Goal: Task Accomplishment & Management: Manage account settings

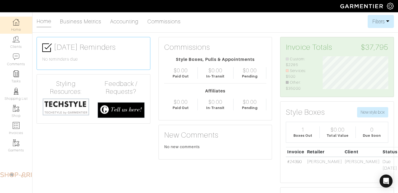
scroll to position [35, 73]
click at [27, 128] on link "Invoices" at bounding box center [16, 128] width 32 height 17
select select
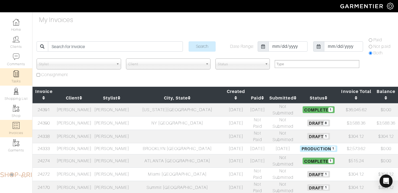
click at [22, 73] on link "Tasks" at bounding box center [16, 76] width 32 height 17
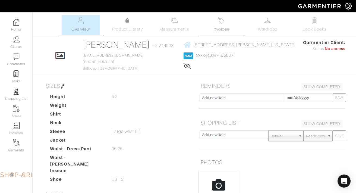
click at [229, 31] on span "Invoices" at bounding box center [220, 29] width 17 height 7
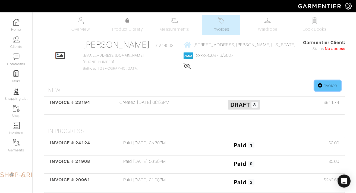
click at [318, 85] on icon at bounding box center [320, 85] width 5 height 4
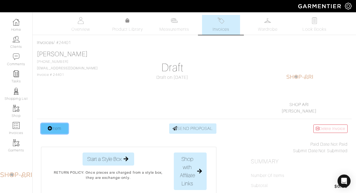
click at [59, 125] on link "Item" at bounding box center [54, 128] width 27 height 10
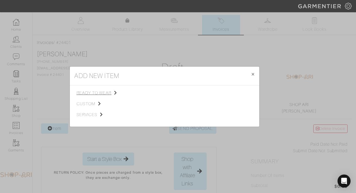
click at [102, 91] on span "ready to wear" at bounding box center [103, 92] width 55 height 7
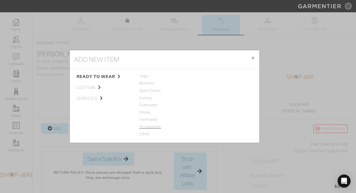
click at [159, 126] on span "Accessories" at bounding box center [164, 127] width 50 height 6
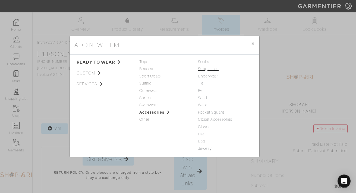
click at [207, 67] on link "Sunglasses" at bounding box center [208, 68] width 21 height 4
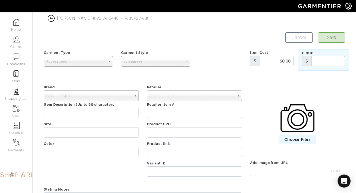
click at [207, 68] on div at bounding box center [220, 59] width 52 height 21
click at [73, 63] on span "Accessories" at bounding box center [75, 61] width 59 height 11
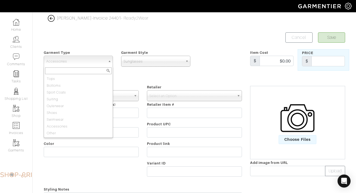
click at [129, 95] on span "Select an Option" at bounding box center [88, 95] width 85 height 11
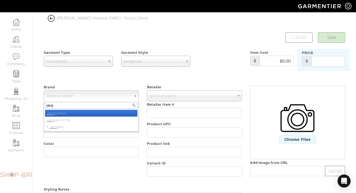
type input "jacqu"
select select "Jacquemus"
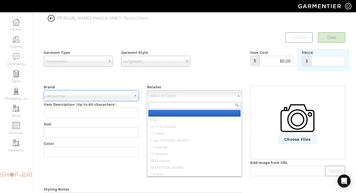
click at [154, 92] on span "Select an Option" at bounding box center [191, 95] width 85 height 11
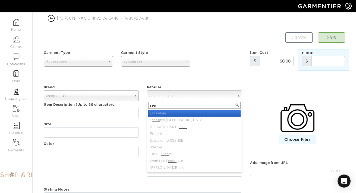
type input "ssens"
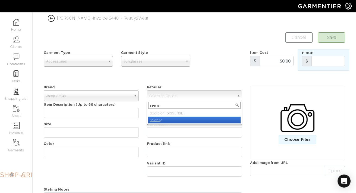
select select "80"
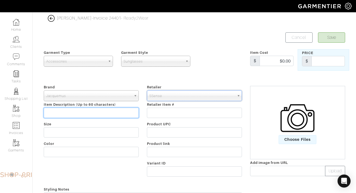
click at [97, 115] on input "text" at bounding box center [91, 112] width 95 height 10
paste input "Yellow 'The Bambino' Sunglasses"
type input "Yellow 'The Bambino' Sunglasses"
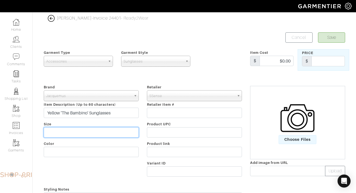
click at [92, 131] on input "text" at bounding box center [91, 132] width 95 height 10
click at [57, 134] on input "o/a" at bounding box center [91, 132] width 95 height 10
type input "o/s"
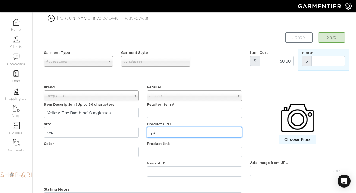
type input "y"
type input "q"
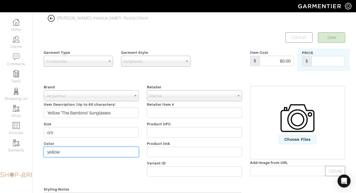
type input "yellow"
click at [325, 66] on div "Price $" at bounding box center [323, 59] width 52 height 21
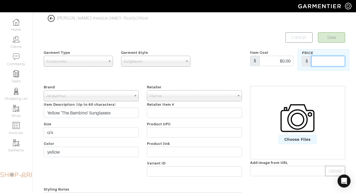
click at [325, 61] on input "text" at bounding box center [327, 61] width 33 height 10
type input "0"
click at [316, 100] on div "Choose Files" at bounding box center [297, 122] width 94 height 44
click at [298, 133] on img at bounding box center [297, 118] width 34 height 34
click at [0, 0] on input "Choose Files" at bounding box center [0, 0] width 0 height 0
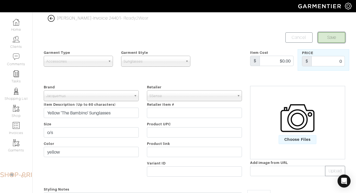
click at [328, 40] on button "Save" at bounding box center [331, 37] width 27 height 10
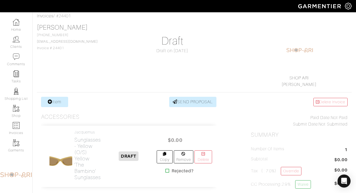
scroll to position [27, 0]
click at [57, 104] on link "Item" at bounding box center [54, 101] width 27 height 10
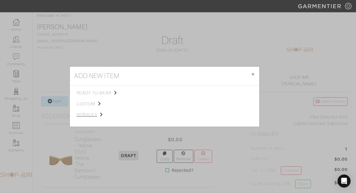
click at [86, 114] on span "services" at bounding box center [103, 114] width 55 height 7
click at [98, 92] on span "ready to wear" at bounding box center [103, 92] width 55 height 7
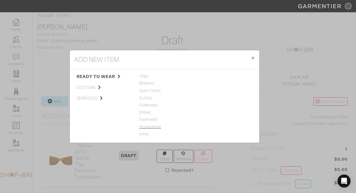
click at [155, 126] on span "Accessories" at bounding box center [164, 127] width 50 height 6
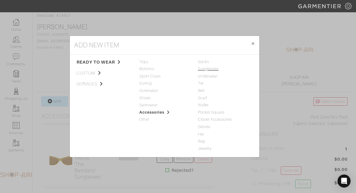
click at [215, 71] on link "Sunglasses" at bounding box center [208, 68] width 21 height 4
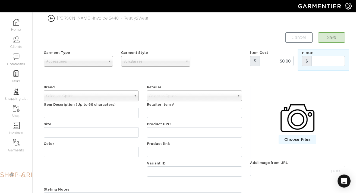
click at [305, 108] on img at bounding box center [297, 118] width 34 height 34
click at [0, 0] on input "Choose Files" at bounding box center [0, 0] width 0 height 0
click at [322, 64] on input "text" at bounding box center [327, 61] width 33 height 10
type input "0"
click at [97, 97] on span "Select an Option" at bounding box center [88, 95] width 85 height 11
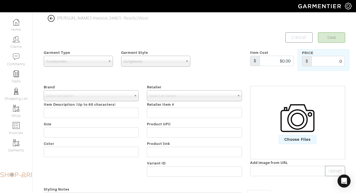
click at [95, 88] on div "Brand - 032c 1017 ALYX 9SM 111SKIN 11 by Boris Bidjan Saberi 11 Honore 12 Store…" at bounding box center [91, 131] width 103 height 95
click at [85, 94] on span "Select an Option" at bounding box center [88, 95] width 85 height 11
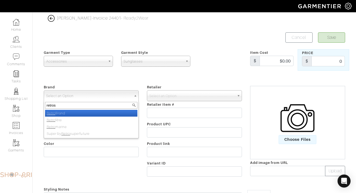
type input "retrosu"
select select "Super by Retrosuperfuture"
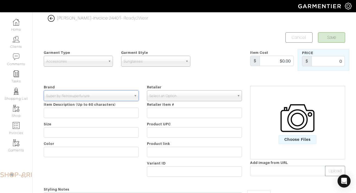
click at [177, 94] on span "Select an Option" at bounding box center [191, 95] width 85 height 11
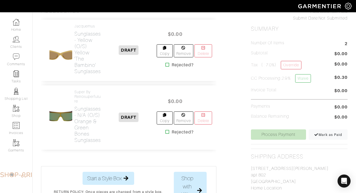
scroll to position [133, 0]
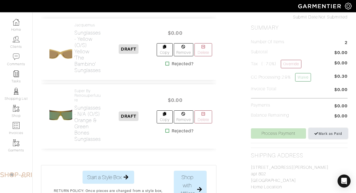
click at [322, 132] on span "Mark as Paid" at bounding box center [328, 133] width 28 height 4
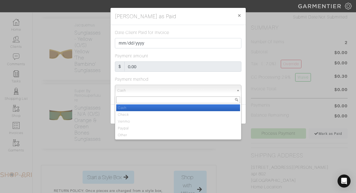
click at [229, 88] on span "Cash" at bounding box center [175, 90] width 117 height 11
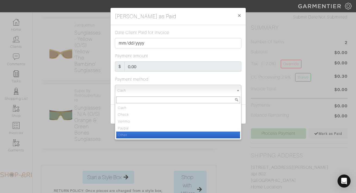
click at [216, 134] on li "Other" at bounding box center [178, 134] width 124 height 7
select select "Other"
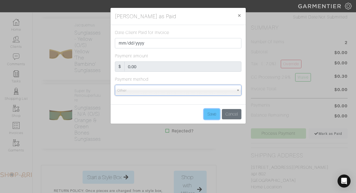
click at [214, 117] on input "Save" at bounding box center [212, 114] width 16 height 10
type input "Save"
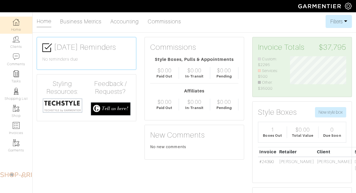
scroll to position [35, 64]
click at [18, 126] on img at bounding box center [16, 125] width 7 height 7
select select
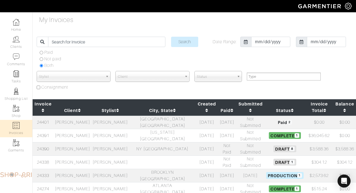
click at [91, 155] on td "Andy Schwerin" at bounding box center [72, 161] width 38 height 13
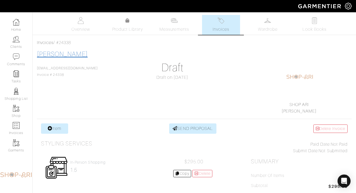
click at [69, 56] on link "[PERSON_NAME]" at bounding box center [62, 53] width 51 height 7
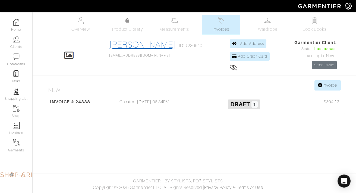
click at [127, 41] on link "[PERSON_NAME]" at bounding box center [142, 45] width 67 height 10
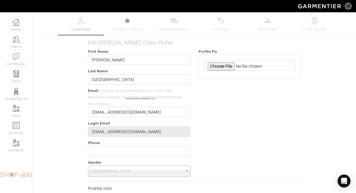
click at [81, 31] on span "Overview" at bounding box center [80, 29] width 18 height 7
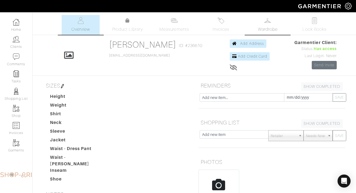
click at [266, 28] on span "Wardrobe" at bounding box center [268, 29] width 20 height 7
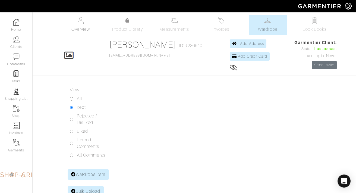
click at [81, 29] on span "Overview" at bounding box center [80, 29] width 18 height 7
click at [92, 25] on link "Overview" at bounding box center [81, 25] width 38 height 20
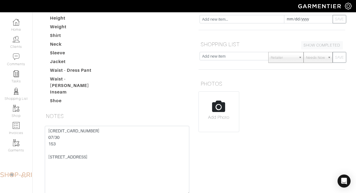
scroll to position [81, 0]
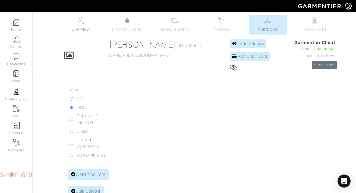
click at [83, 20] on img at bounding box center [80, 20] width 7 height 7
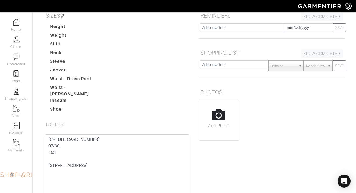
scroll to position [73, 0]
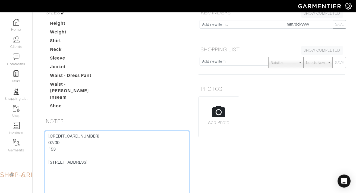
drag, startPoint x: 92, startPoint y: 158, endPoint x: 45, endPoint y: 158, distance: 46.9
click at [45, 158] on textarea "4147 2027 6266 4140 07/30 153 317 Wayland ave Providence RI 02906" at bounding box center [117, 165] width 144 height 69
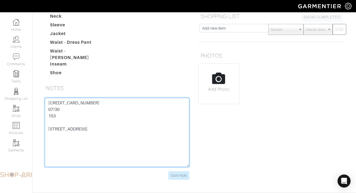
scroll to position [108, 0]
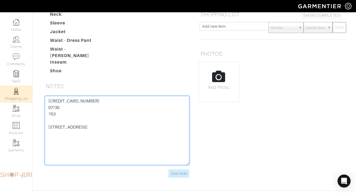
drag, startPoint x: 98, startPoint y: 96, endPoint x: 23, endPoint y: 96, distance: 75.9
click at [23, 96] on div "Company Settings Manage Subscription My Profile Stylists Sign Out Home Clients …" at bounding box center [178, 38] width 356 height 292
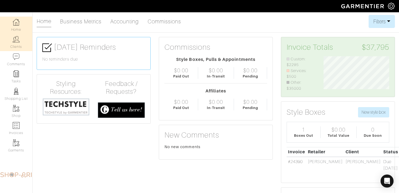
scroll to position [35, 74]
click at [21, 41] on link "Clients" at bounding box center [16, 42] width 32 height 17
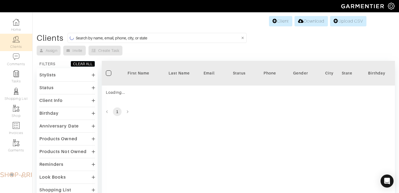
click at [91, 36] on input at bounding box center [158, 37] width 164 height 7
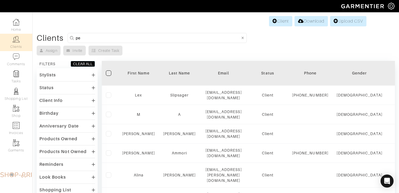
type input "p"
type input "[PERSON_NAME]"
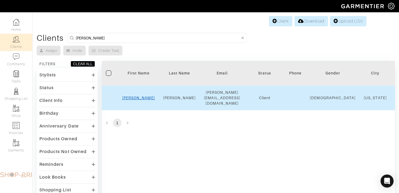
click at [137, 97] on link "[PERSON_NAME]" at bounding box center [138, 97] width 33 height 4
